Goal: Find specific page/section: Find specific page/section

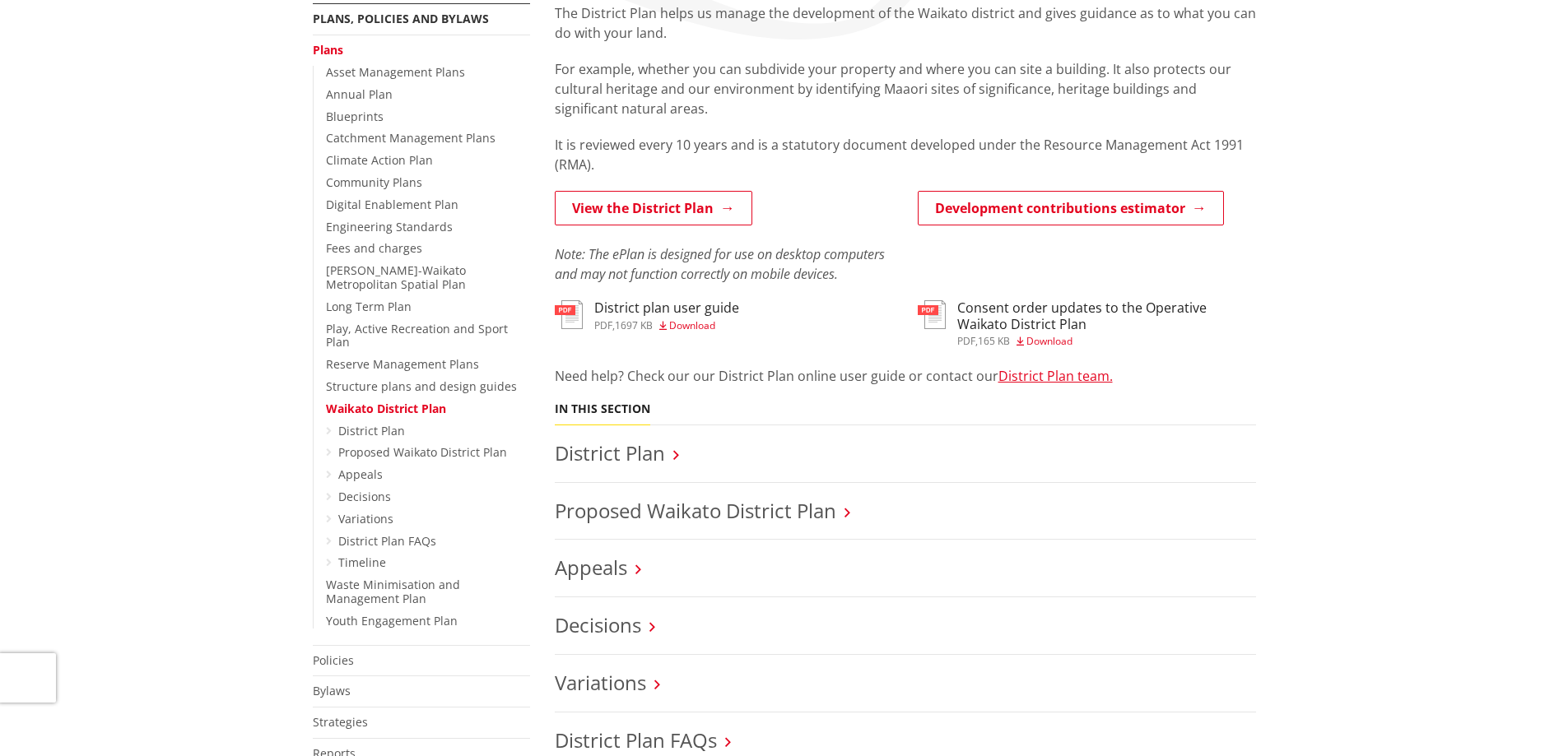
scroll to position [329, 0]
click at [656, 211] on link "View the District Plan" at bounding box center [653, 208] width 198 height 35
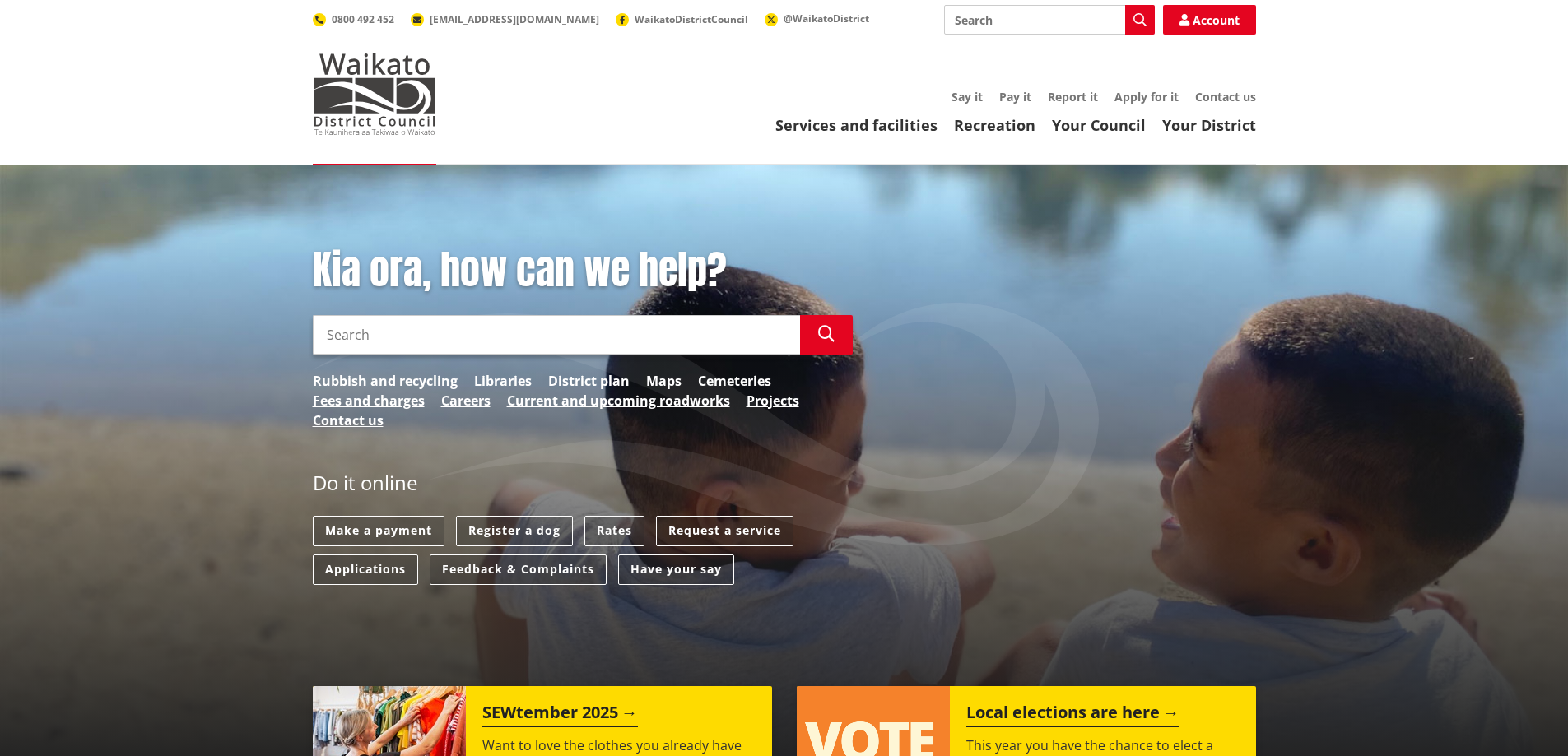
click at [570, 375] on link "District plan" at bounding box center [589, 381] width 81 height 20
click at [655, 385] on link "Maps" at bounding box center [664, 381] width 36 height 20
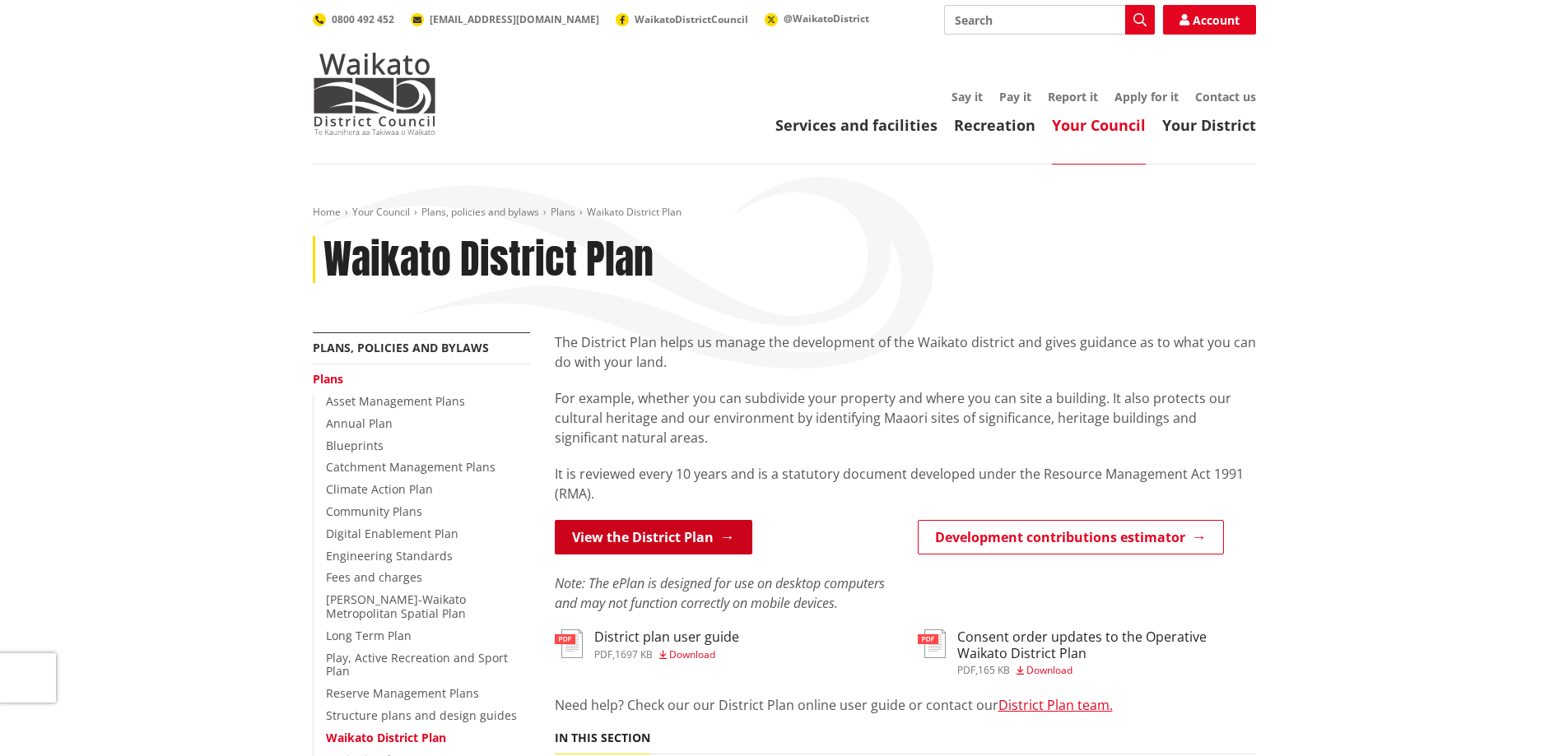
click at [652, 530] on link "View the District Plan" at bounding box center [653, 537] width 198 height 35
